Goal: Task Accomplishment & Management: Manage account settings

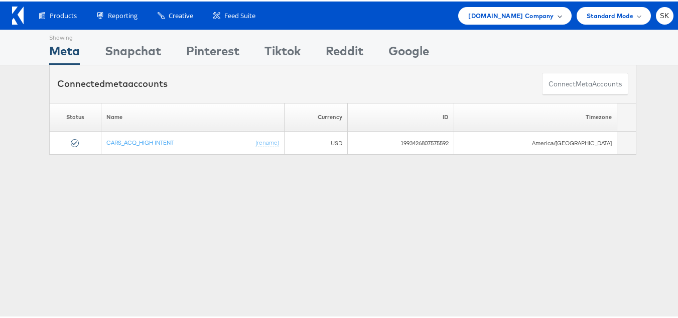
click at [515, 14] on span "Cars.com Company" at bounding box center [510, 14] width 85 height 11
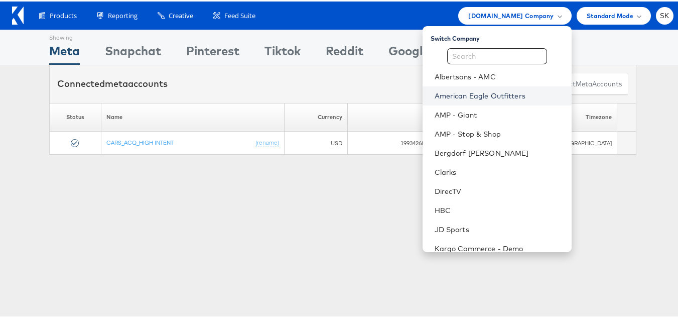
click at [509, 92] on link "American Eagle Outfitters" at bounding box center [499, 94] width 129 height 10
click at [483, 96] on link "American Eagle Outfitters" at bounding box center [499, 94] width 129 height 10
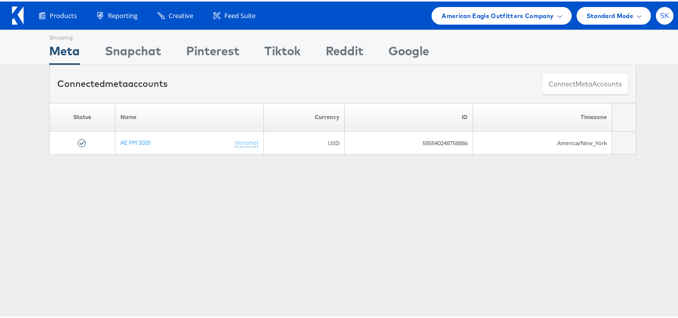
click at [660, 16] on span "SK" at bounding box center [665, 14] width 10 height 7
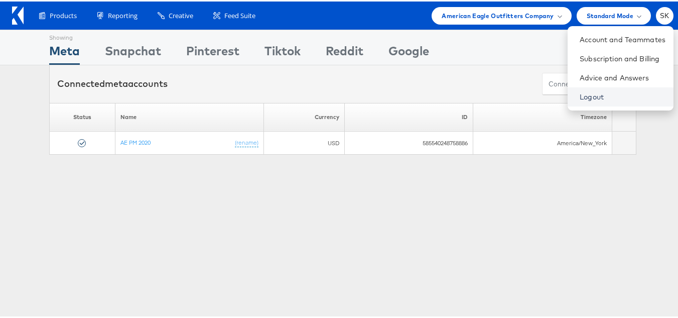
click at [582, 92] on link "Logout" at bounding box center [623, 95] width 86 height 10
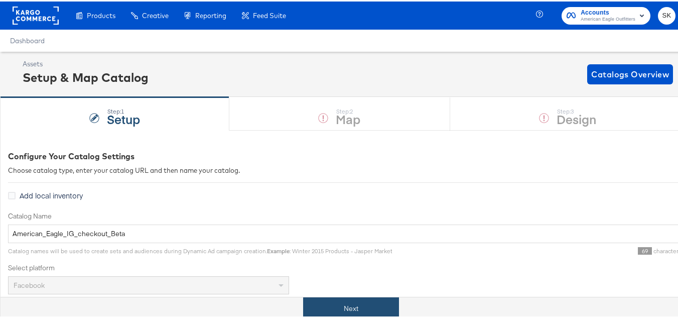
click at [361, 303] on button "Next" at bounding box center [351, 307] width 96 height 23
click at [377, 304] on button "Next" at bounding box center [351, 307] width 96 height 23
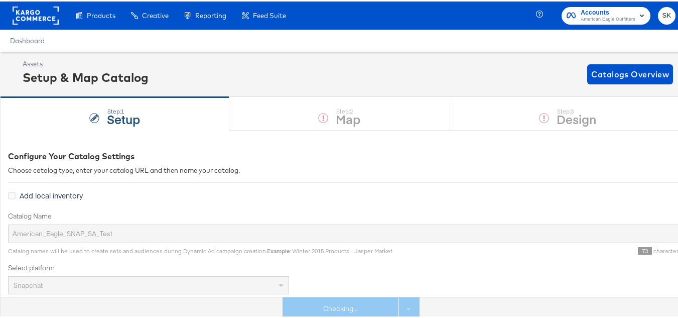
click at [331, 116] on div "Step: 1 Setup Step: 2 Map Step: 3 Design" at bounding box center [343, 111] width 686 height 33
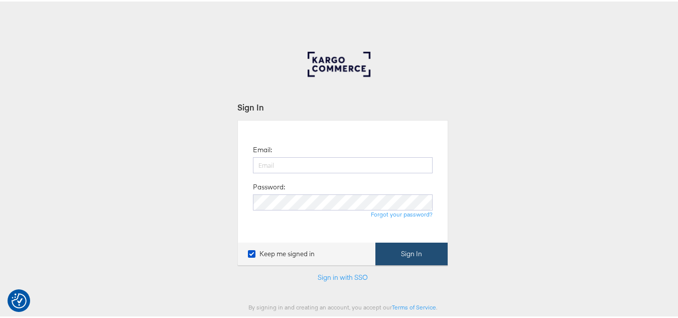
type input "[PERSON_NAME][EMAIL_ADDRESS][DOMAIN_NAME]"
click at [429, 248] on button "Sign In" at bounding box center [412, 252] width 72 height 23
